Goal: Task Accomplishment & Management: Use online tool/utility

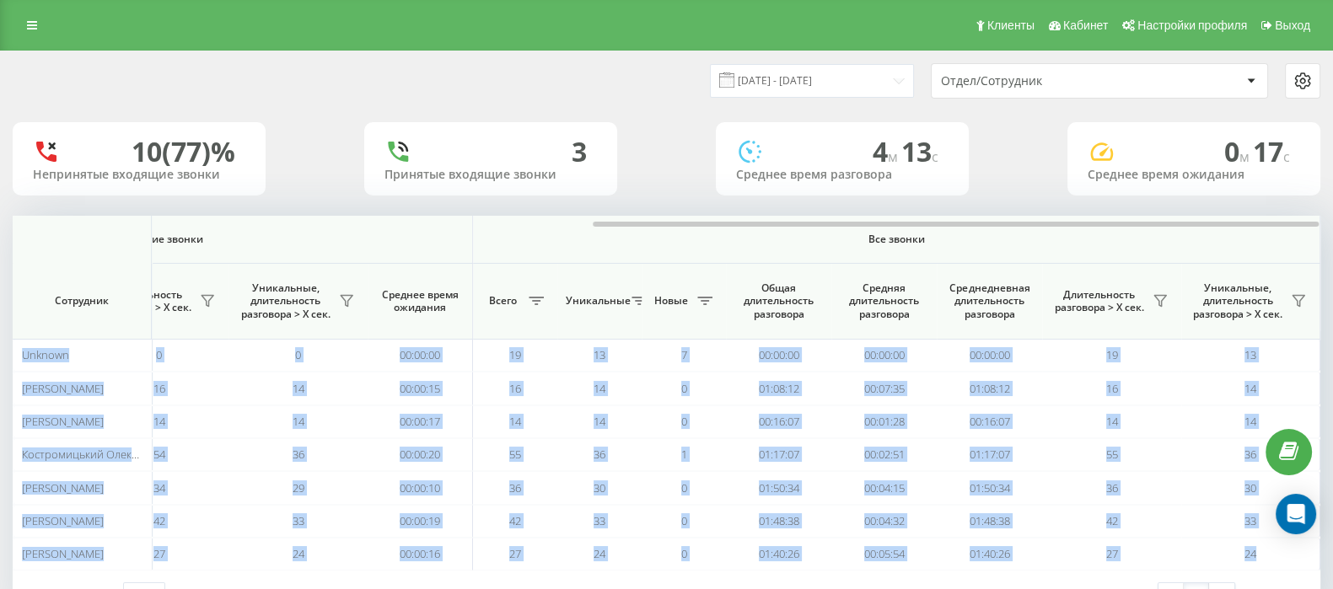
drag, startPoint x: 0, startPoint y: 0, endPoint x: 1348, endPoint y: 246, distance: 1370.1
click at [1332, 246] on html "[DOMAIN_NAME] Проекты [DOMAIN_NAME] Дашборд Центр обращений Аналитика Ваши отче…" at bounding box center [666, 294] width 1333 height 589
click at [1155, 299] on icon at bounding box center [1159, 300] width 13 height 13
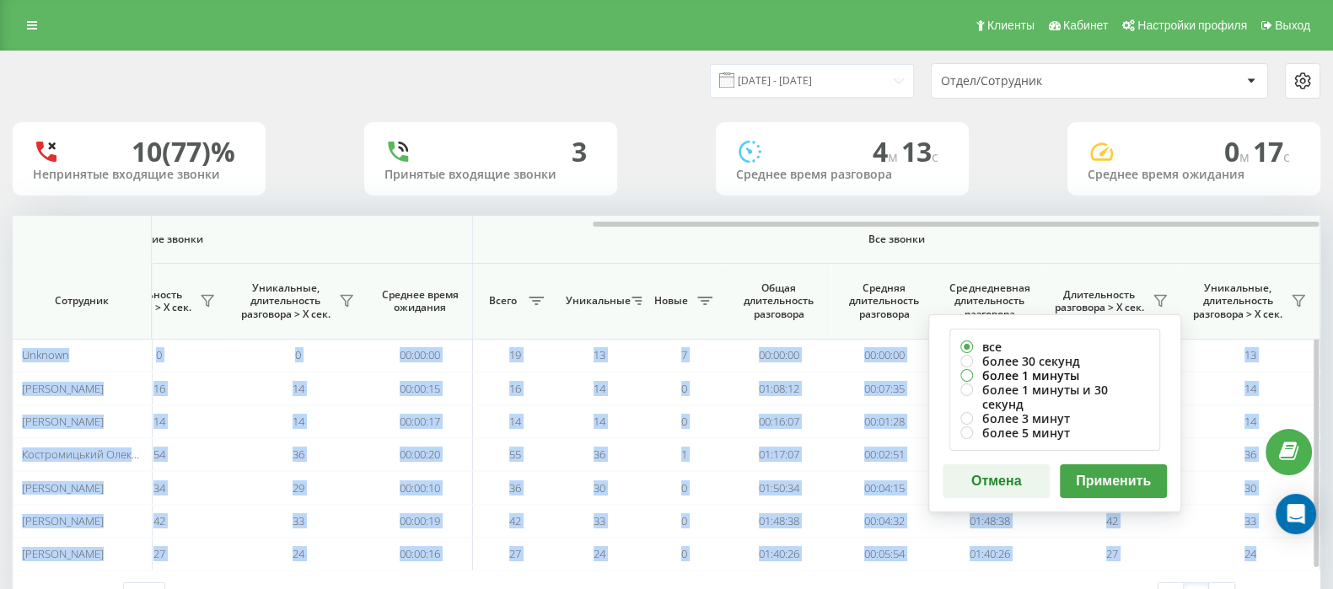
click at [965, 375] on label "более 1 минуты" at bounding box center [1054, 375] width 189 height 14
radio input "true"
click at [1097, 464] on button "Применить" at bounding box center [1113, 481] width 107 height 34
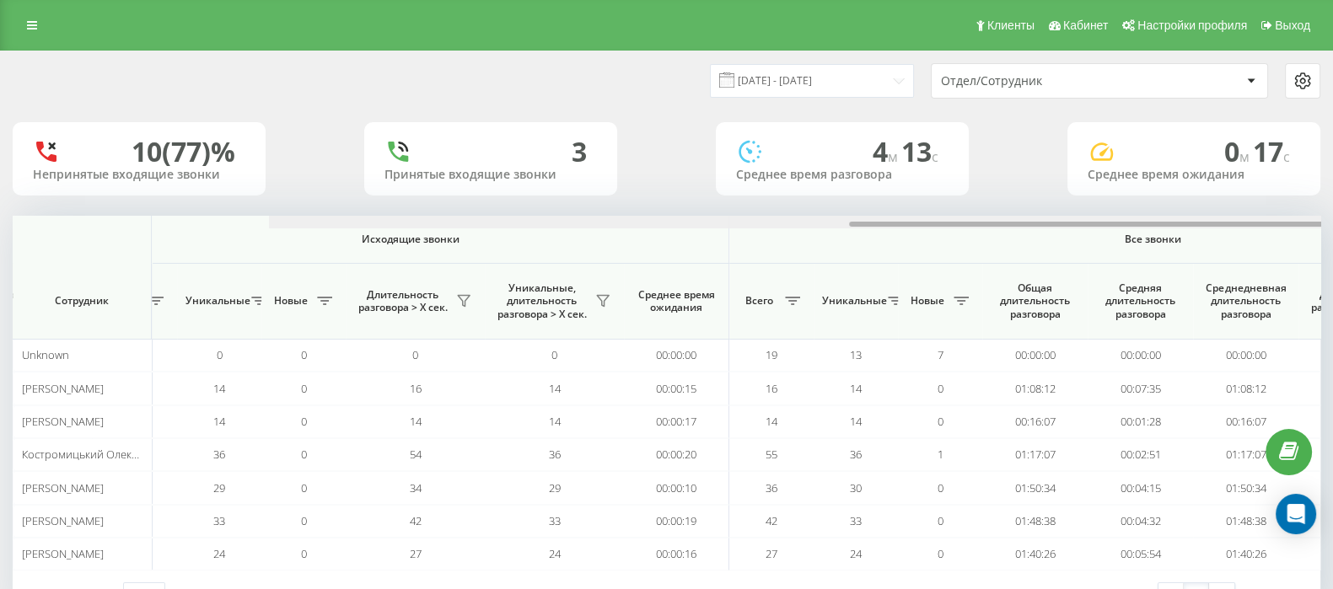
scroll to position [0, 1044]
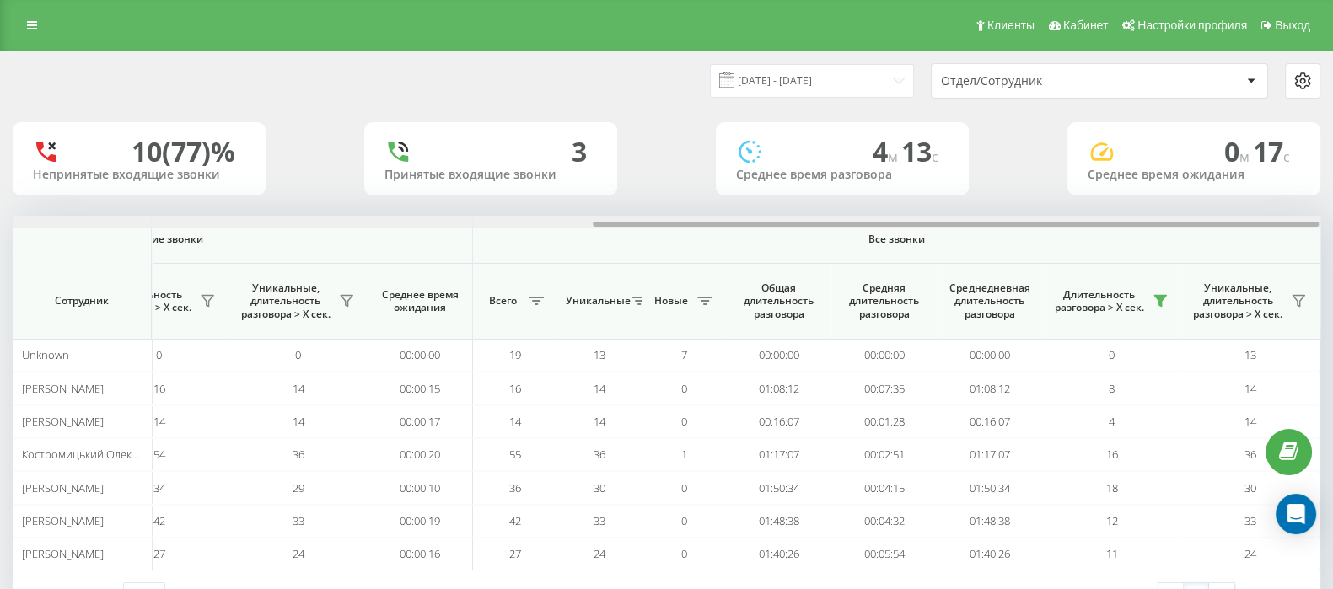
drag, startPoint x: 719, startPoint y: 223, endPoint x: 1348, endPoint y: 234, distance: 628.9
click at [1332, 234] on html "[DOMAIN_NAME] Проекты [DOMAIN_NAME] Дашборд Центр обращений Аналитика Ваши отче…" at bounding box center [666, 294] width 1333 height 589
